Goal: Information Seeking & Learning: Learn about a topic

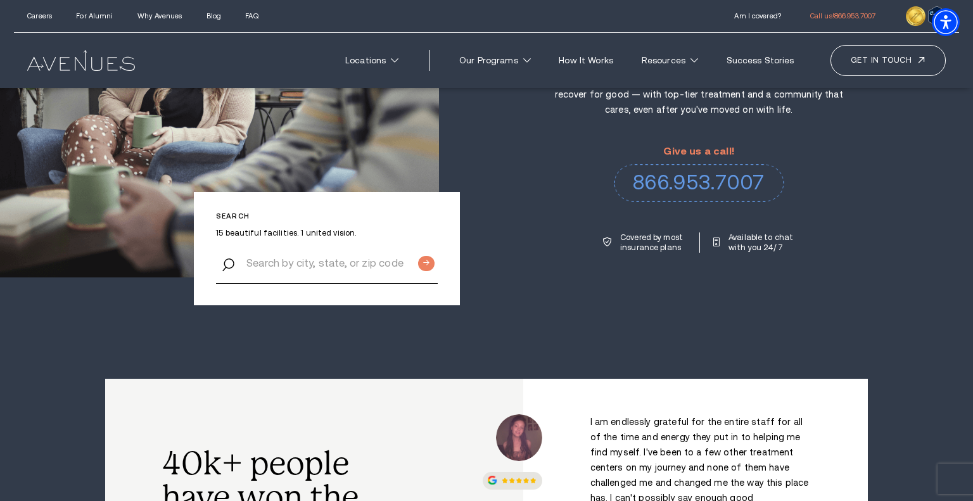
scroll to position [162, 0]
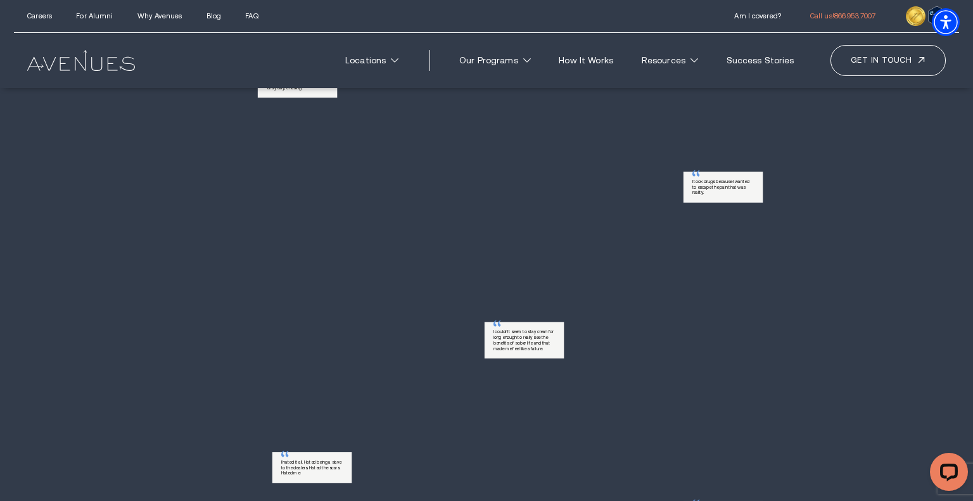
scroll to position [311, 0]
